Goal: Task Accomplishment & Management: Manage account settings

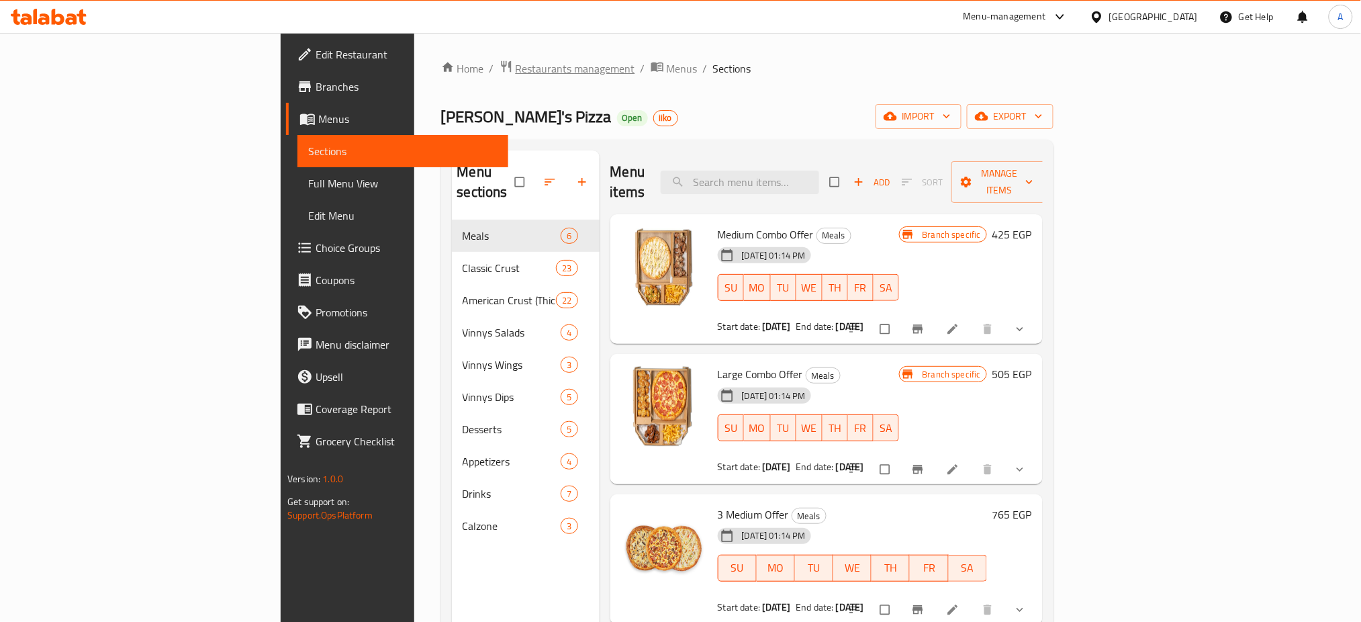
click at [516, 61] on span "Restaurants management" at bounding box center [575, 68] width 119 height 16
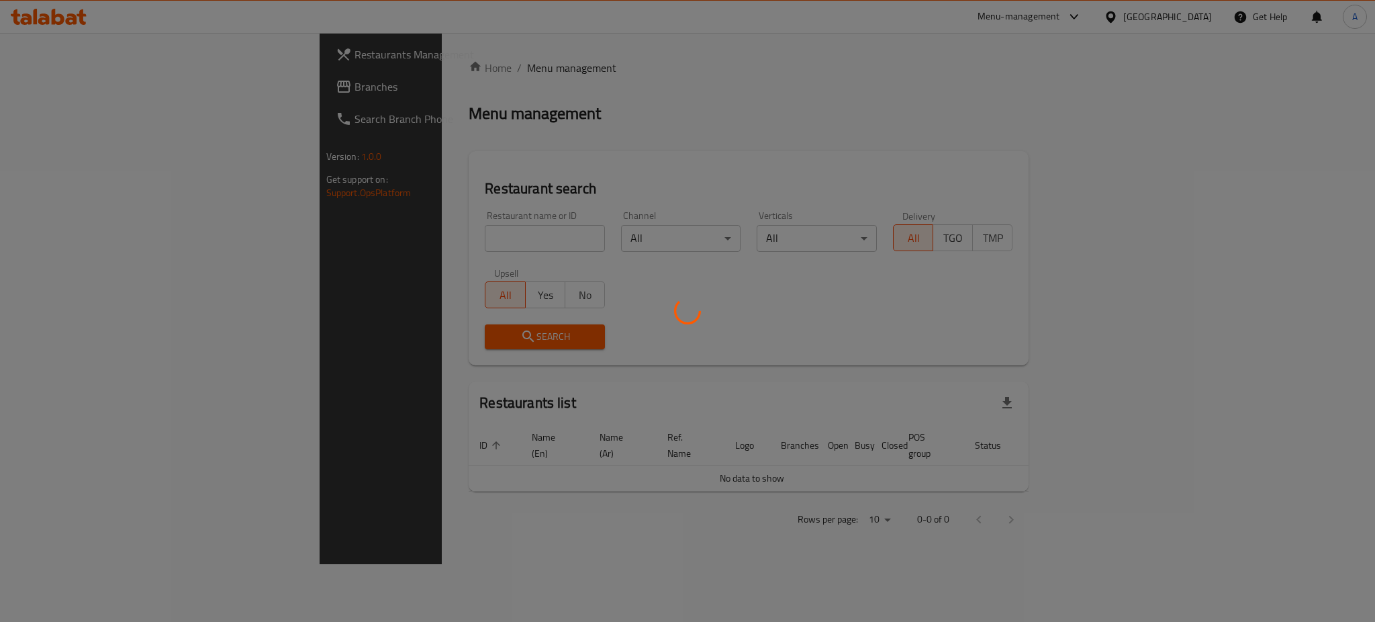
click at [385, 235] on div at bounding box center [687, 311] width 1375 height 622
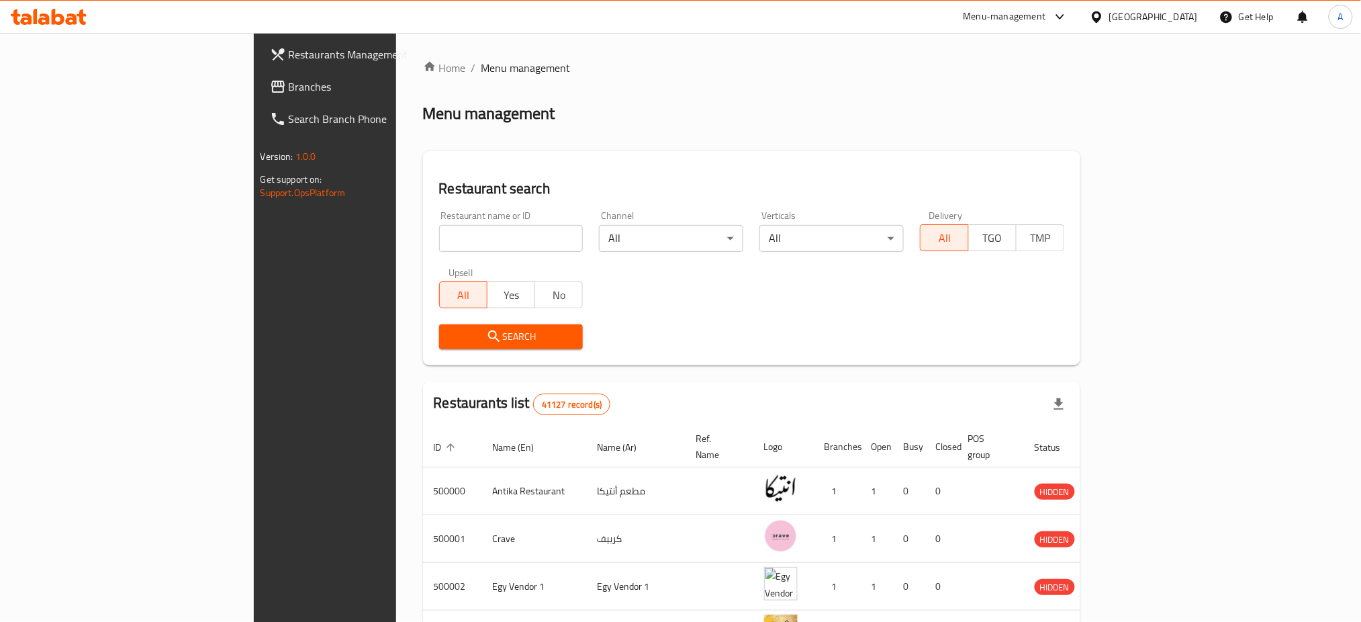
click at [439, 235] on input "search" at bounding box center [511, 238] width 144 height 27
type input "Ovio"
click button "Search" at bounding box center [511, 336] width 144 height 25
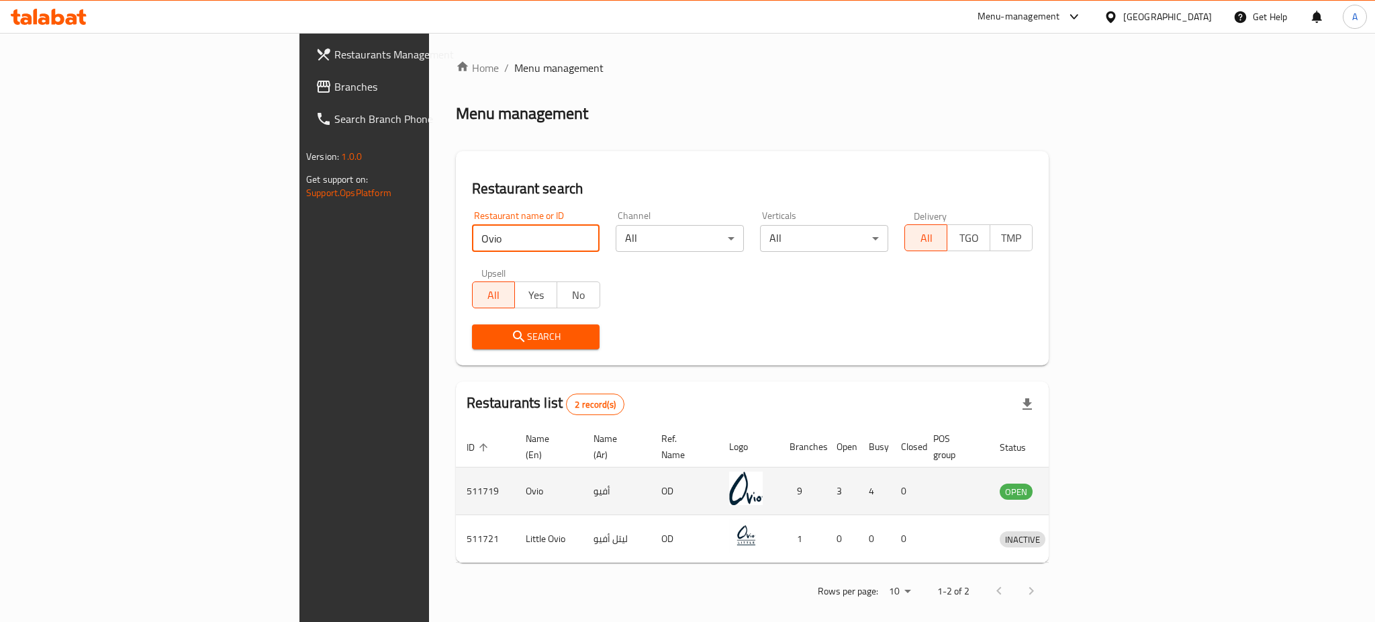
click at [1087, 486] on icon "enhanced table" at bounding box center [1080, 491] width 15 height 11
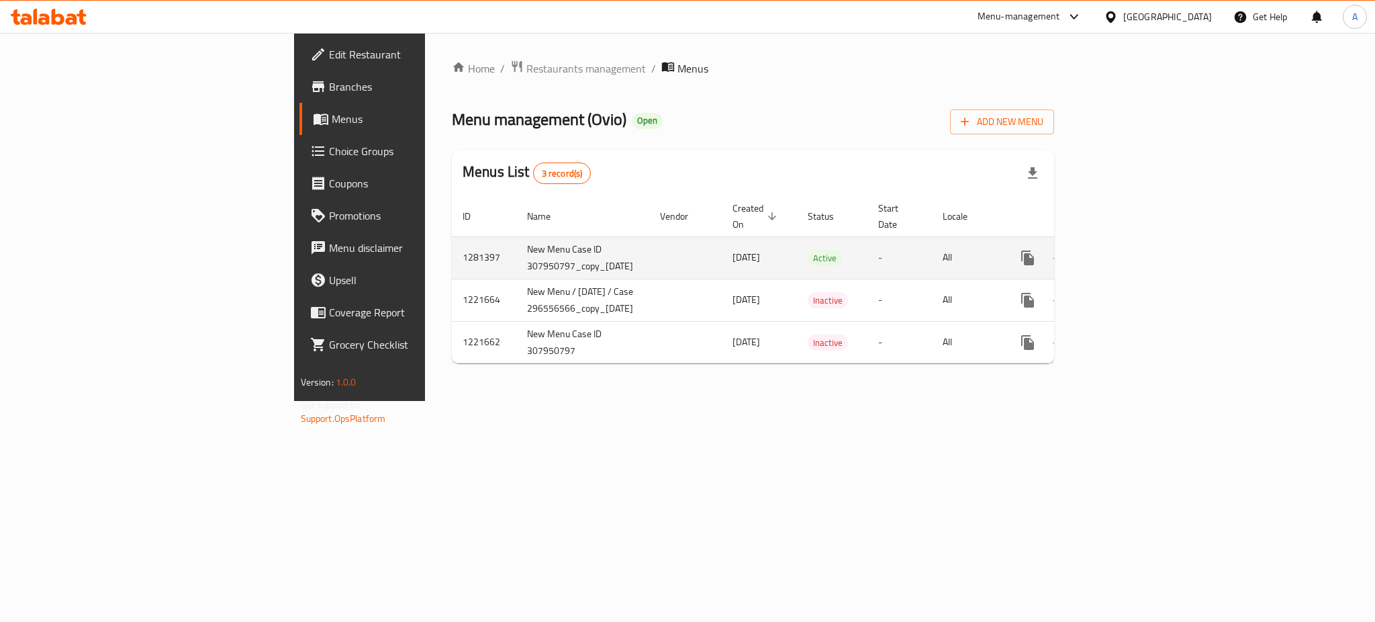
click at [1140, 255] on link "enhanced table" at bounding box center [1124, 258] width 32 height 32
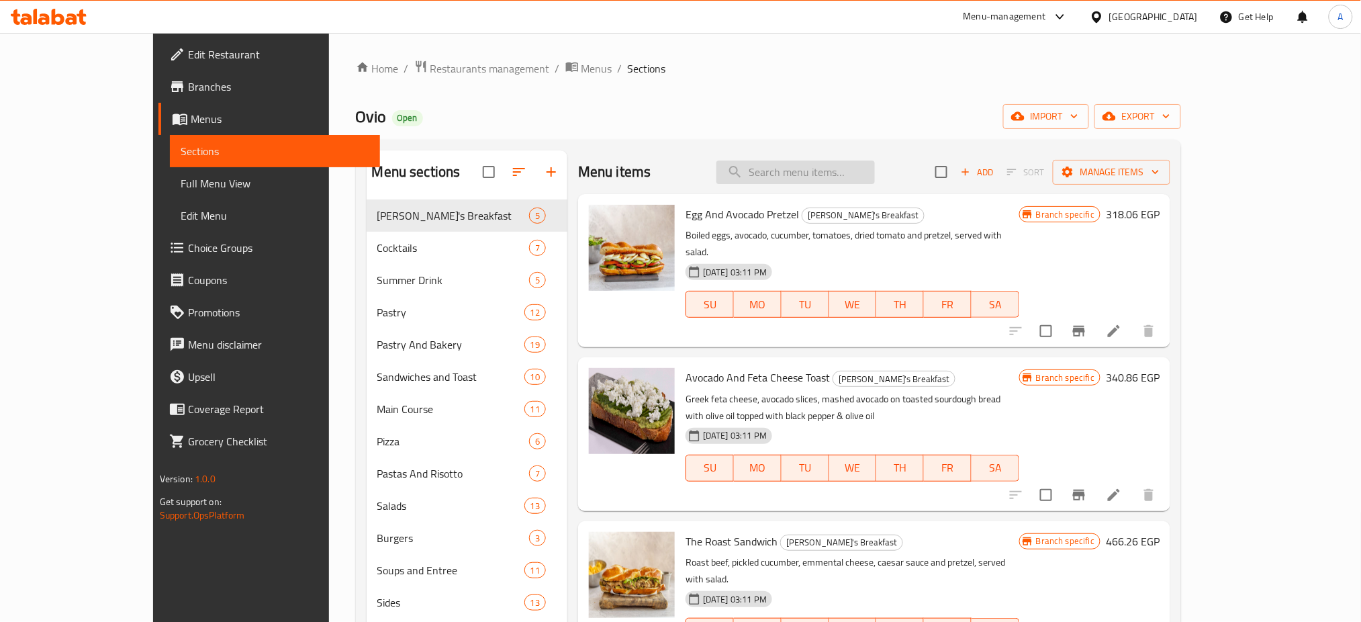
click at [859, 169] on input "search" at bounding box center [795, 171] width 158 height 23
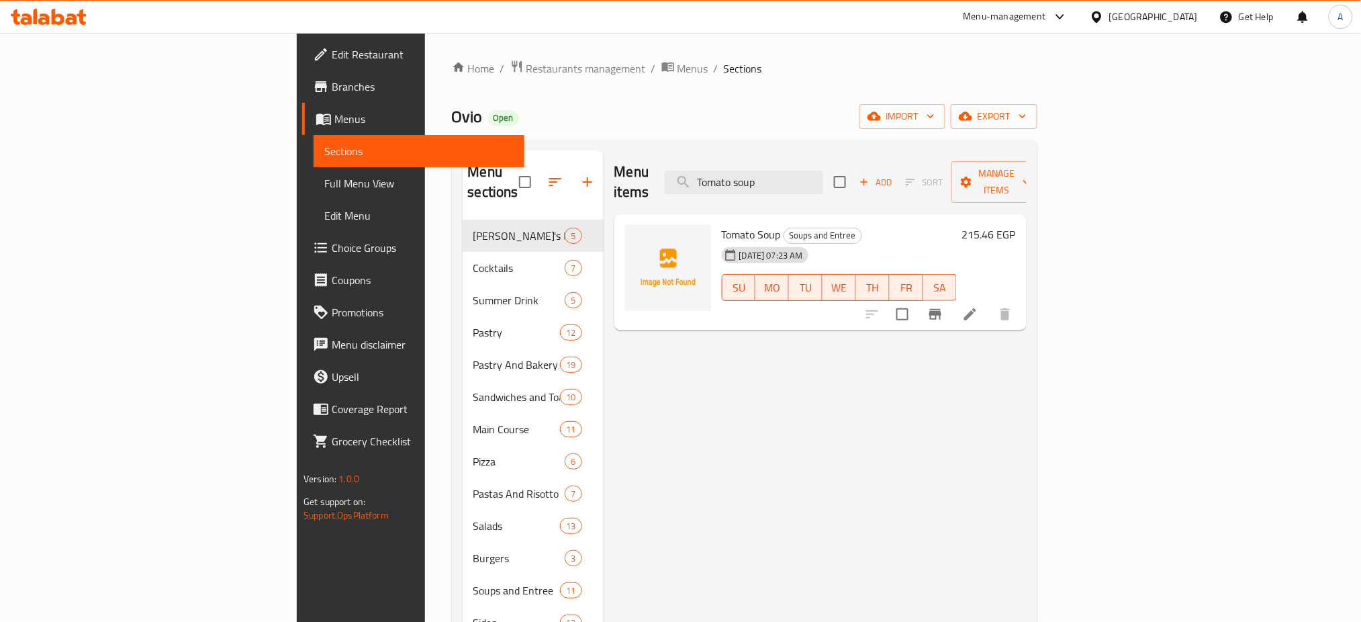
click at [1026, 476] on div "Menu items Tomato soup Add Sort Manage items Tomato Soup Soups and Entree [DATE…" at bounding box center [814, 541] width 423 height 783
click at [823, 171] on input "Tomato soup" at bounding box center [744, 181] width 158 height 23
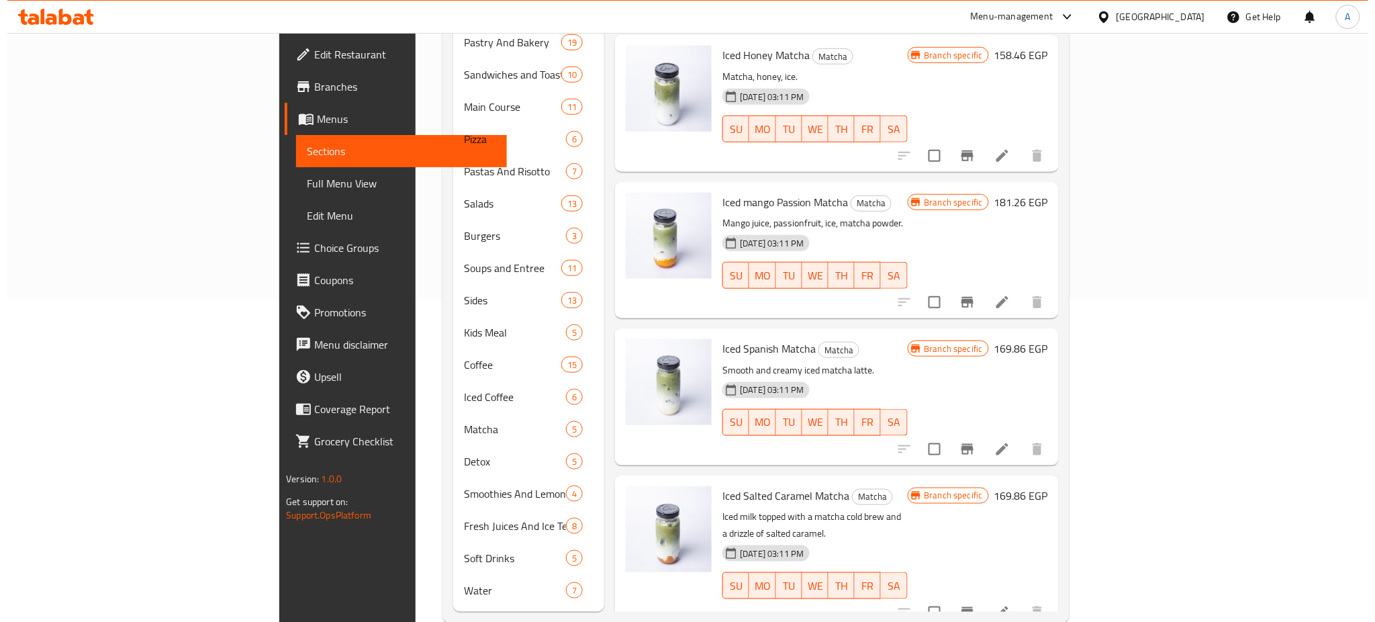
scroll to position [329, 0]
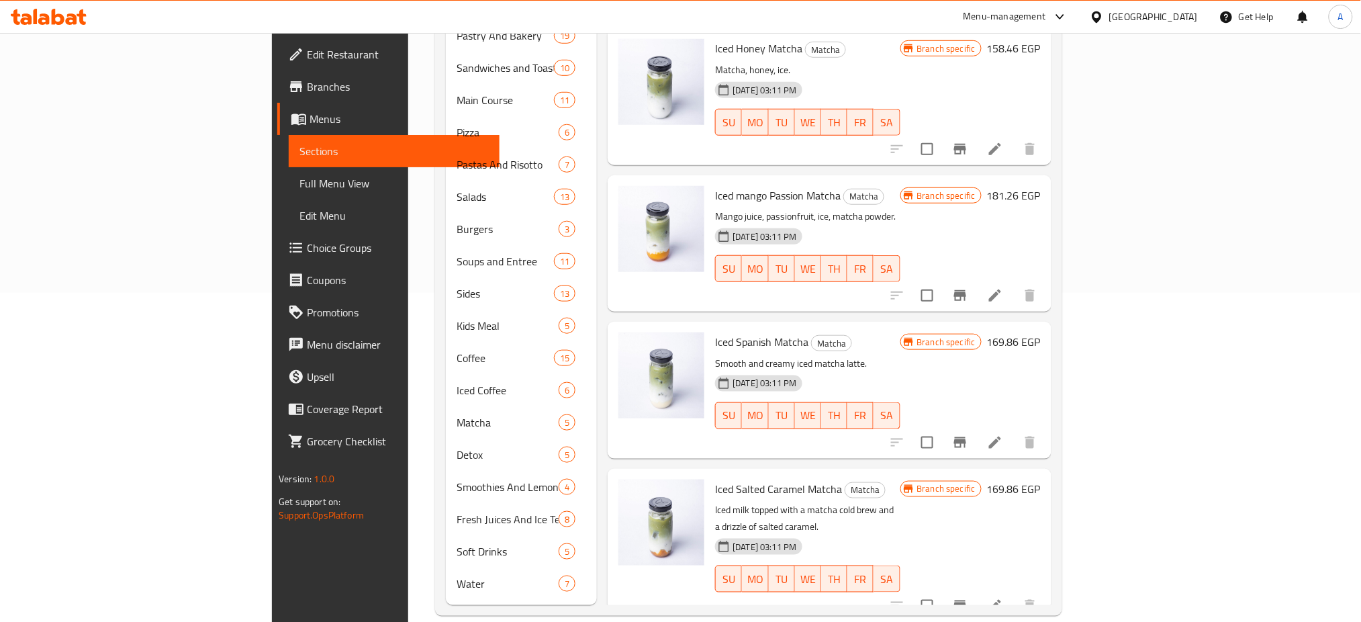
type input "Matcha"
click at [966, 290] on icon "Branch-specific-item" at bounding box center [960, 295] width 12 height 11
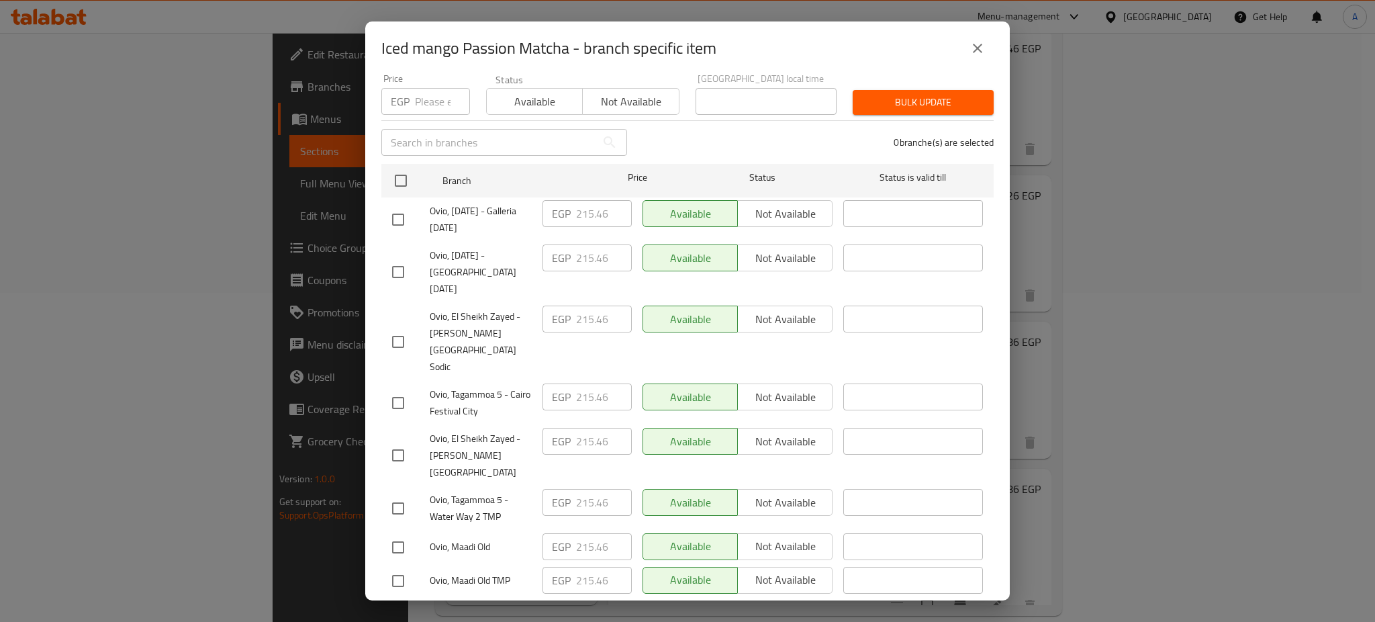
scroll to position [0, 0]
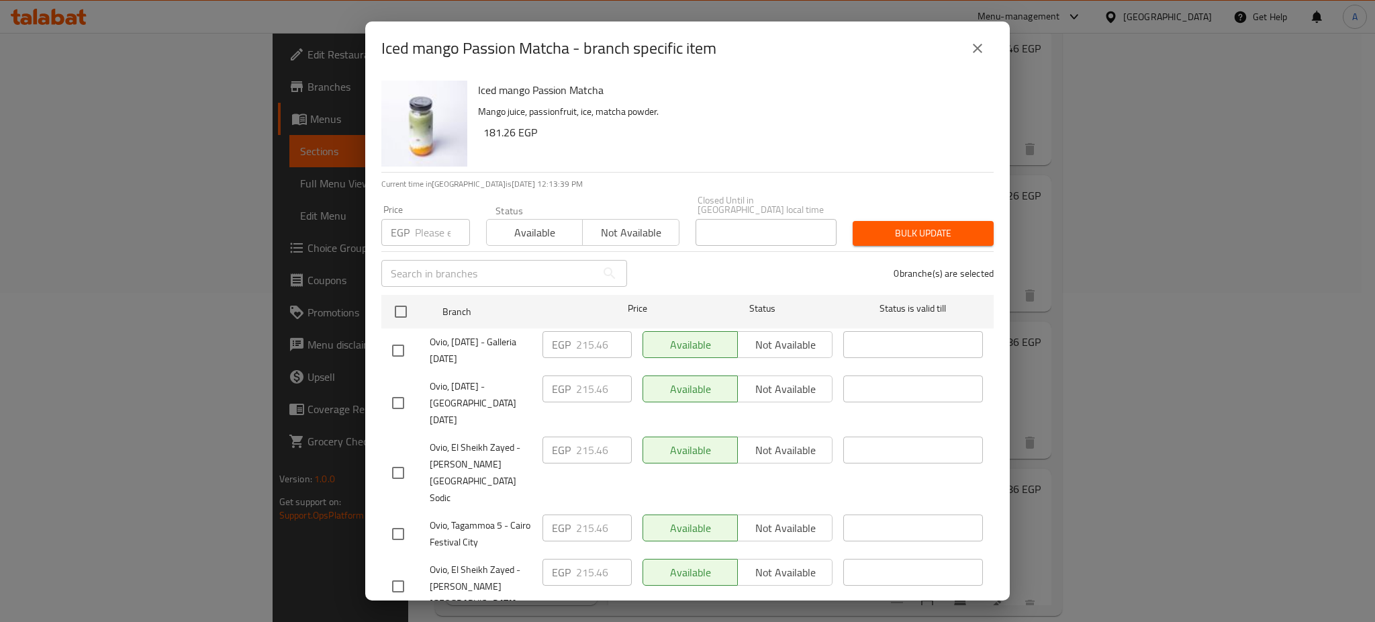
click at [975, 48] on icon "close" at bounding box center [977, 48] width 9 height 9
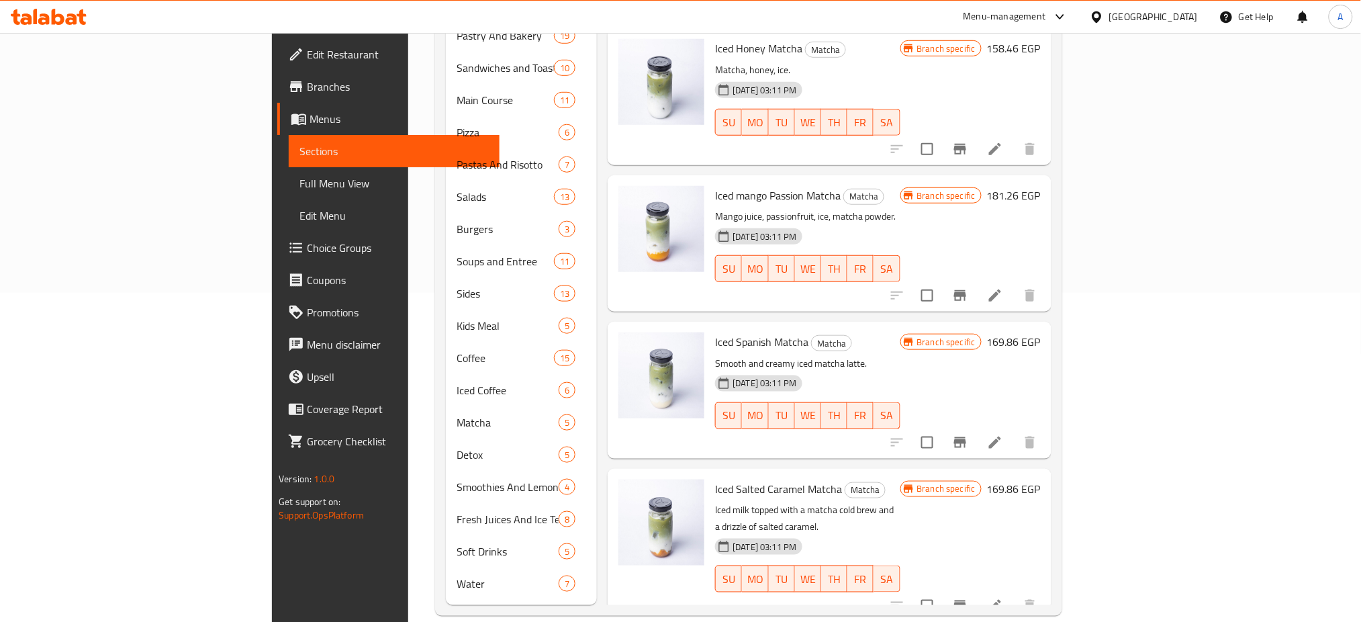
click at [968, 434] on icon "Branch-specific-item" at bounding box center [960, 442] width 16 height 16
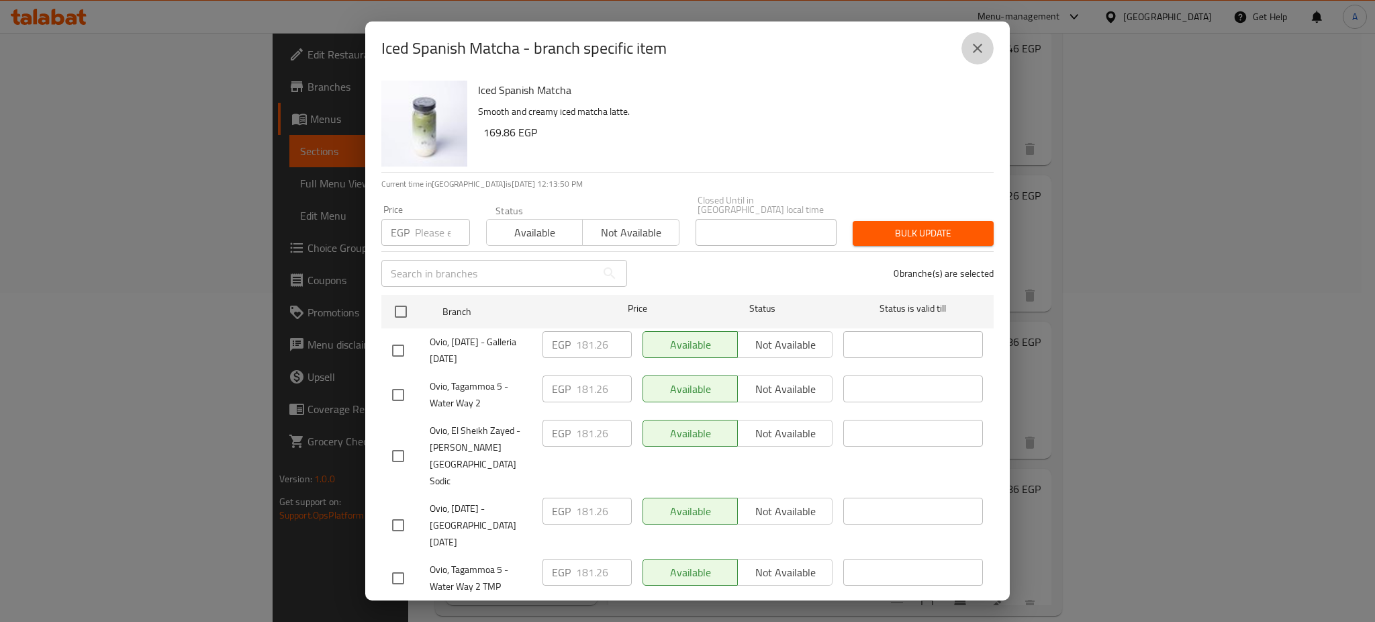
click at [981, 46] on icon "close" at bounding box center [977, 48] width 16 height 16
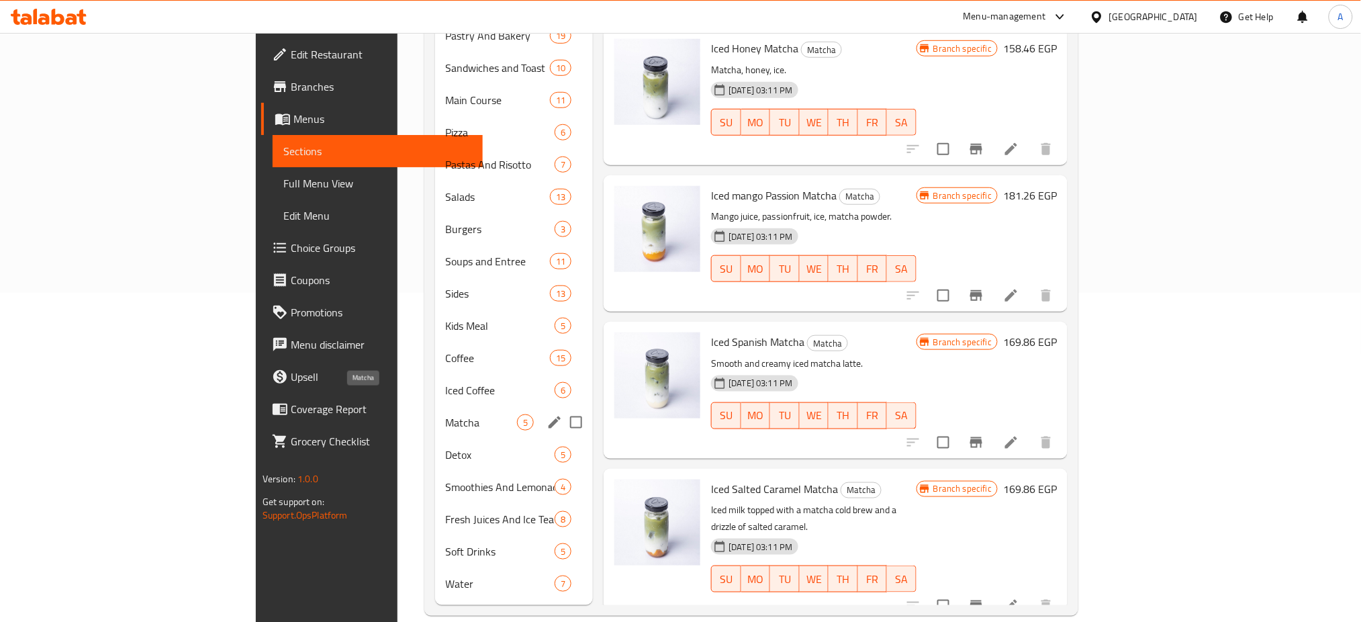
click at [446, 414] on span "Matcha" at bounding box center [481, 422] width 71 height 16
